Goal: Browse casually

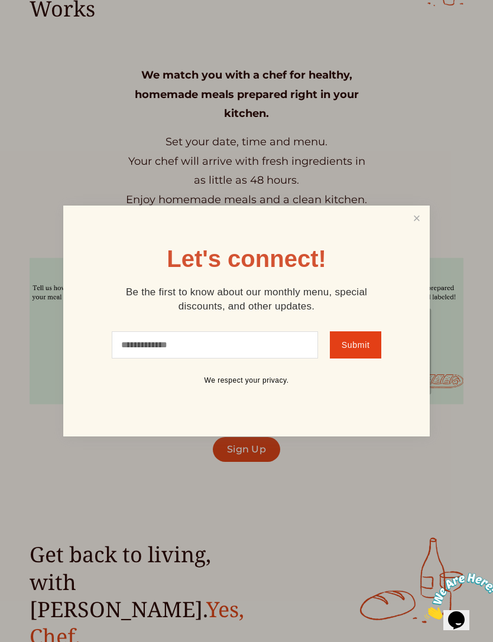
click at [416, 229] on link "Close" at bounding box center [416, 218] width 22 height 22
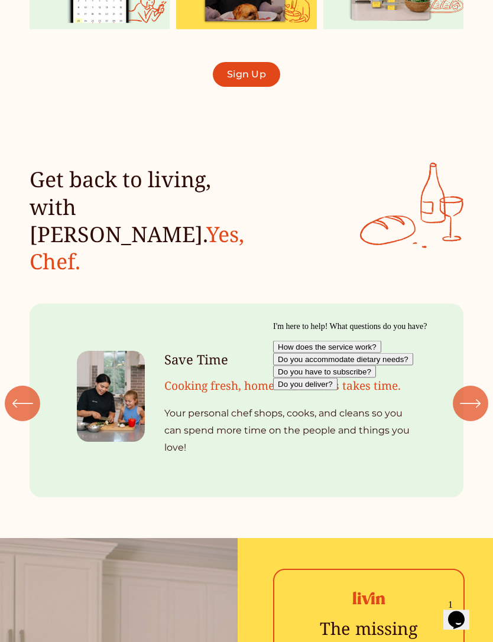
scroll to position [896, 0]
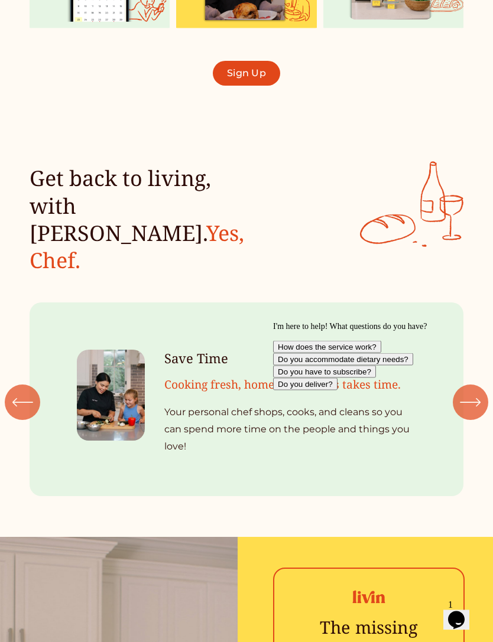
click at [236, 368] on ul "Save Time Cooking fresh, homemade meals takes time. Your personal chef shops, c…" at bounding box center [247, 399] width 434 height 211
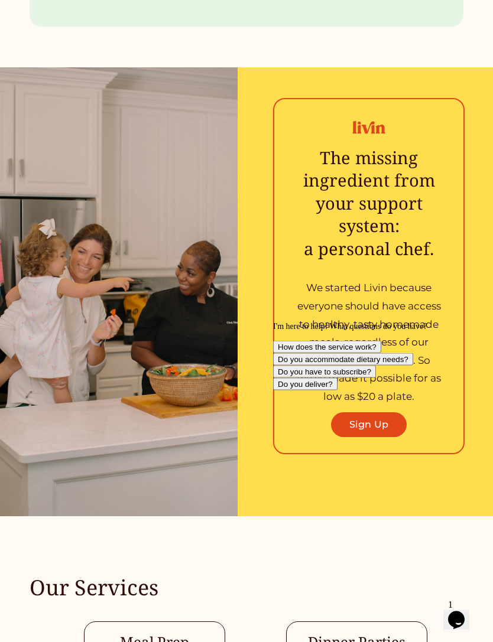
scroll to position [1367, 0]
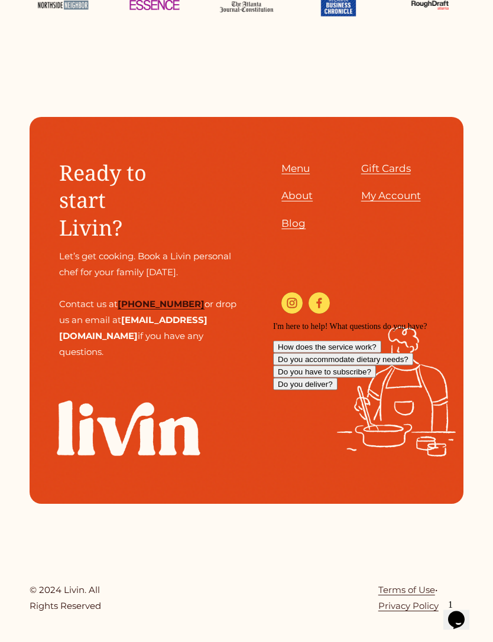
scroll to position [4375, 0]
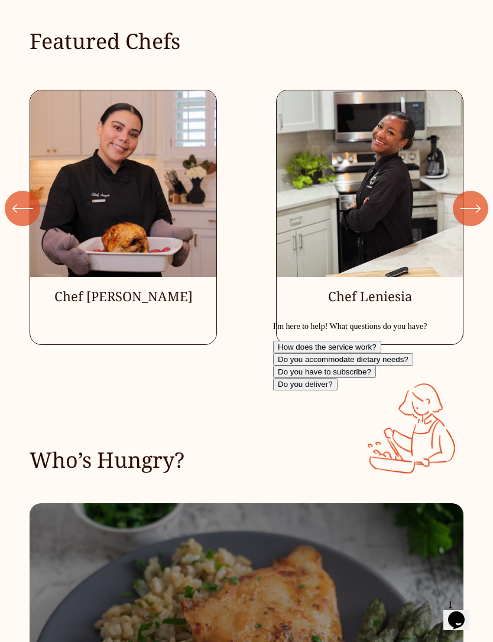
click at [44, 369] on div "Who’s Hungry?" at bounding box center [246, 421] width 493 height 106
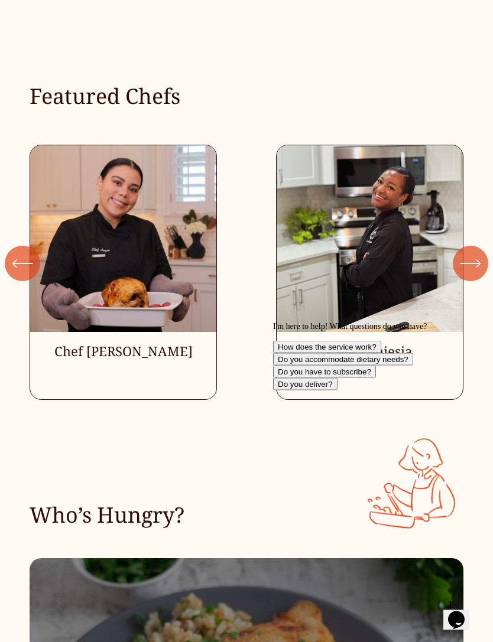
click at [477, 254] on icon "\a \a \a Next\a \a" at bounding box center [470, 264] width 21 height 21
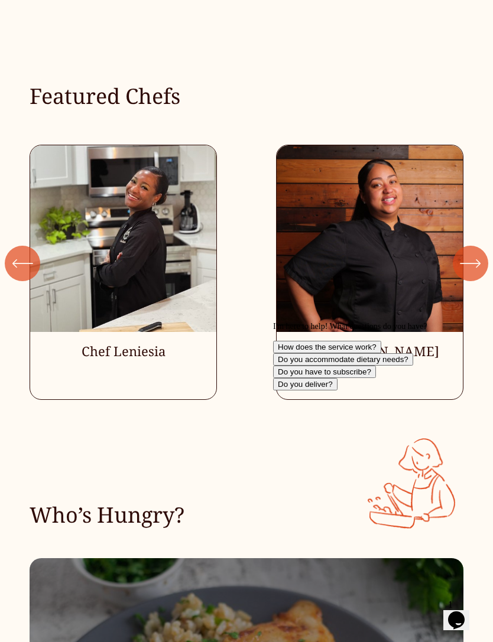
click at [487, 277] on div "Chef [PERSON_NAME] Chef Leniesia" at bounding box center [246, 272] width 493 height 255
click at [477, 254] on div "\a \a \a Next\a \a" at bounding box center [470, 263] width 35 height 35
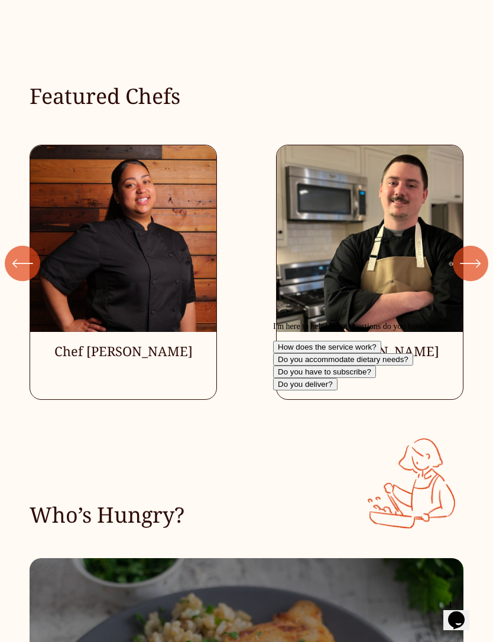
click at [20, 298] on div "Chef [PERSON_NAME] Chef Leniesia" at bounding box center [246, 272] width 493 height 255
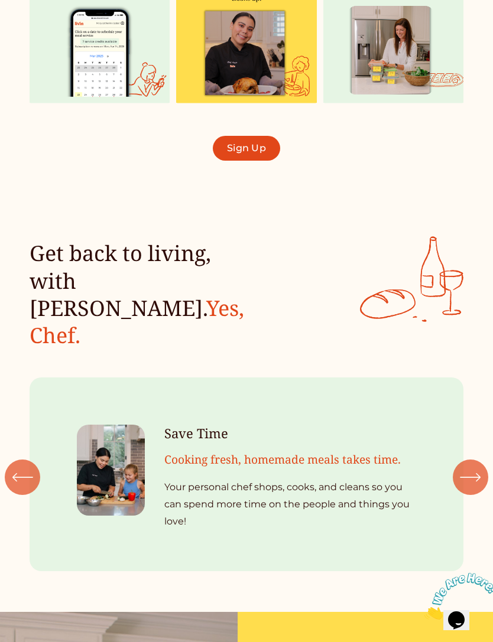
scroll to position [859, 0]
